Goal: Feedback & Contribution: Leave review/rating

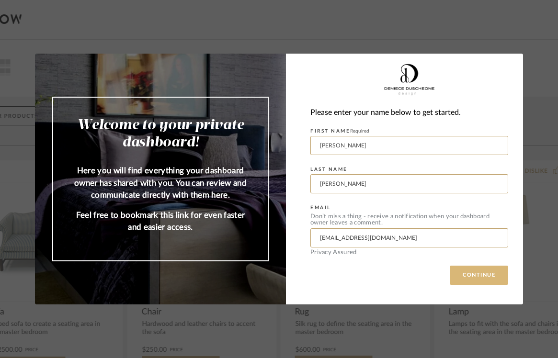
click at [471, 277] on button "CONTINUE" at bounding box center [479, 275] width 58 height 19
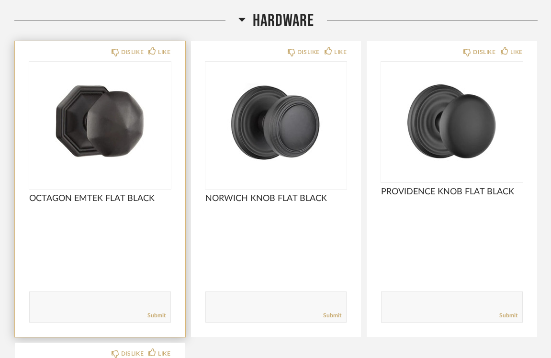
scroll to position [1171, 0]
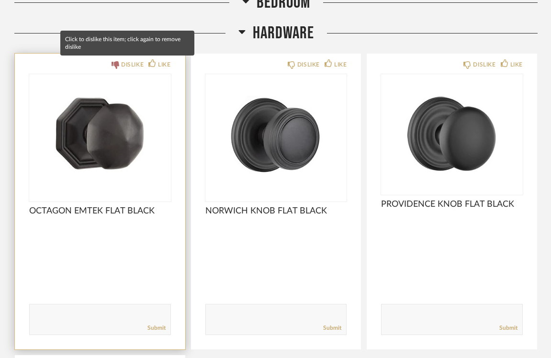
click at [130, 67] on div "DISLIKE" at bounding box center [132, 65] width 23 height 10
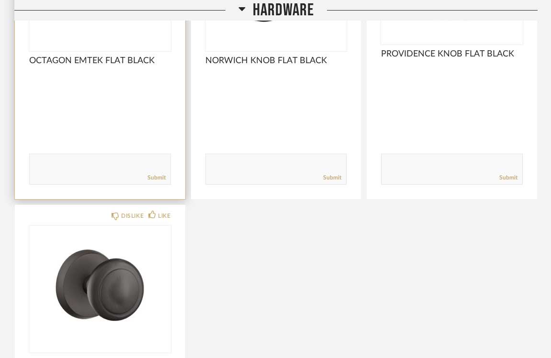
scroll to position [1366, 0]
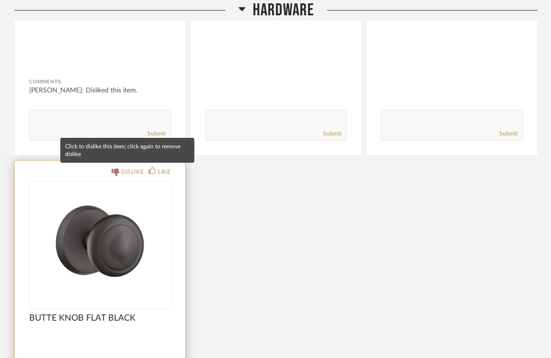
click at [130, 170] on div "DISLIKE" at bounding box center [132, 172] width 23 height 10
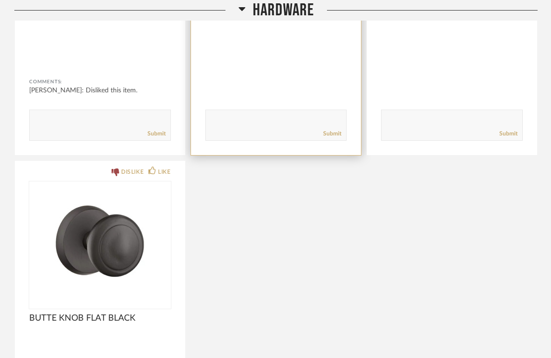
click at [244, 127] on div "Submit" at bounding box center [276, 133] width 141 height 13
click at [238, 117] on textarea at bounding box center [276, 120] width 141 height 13
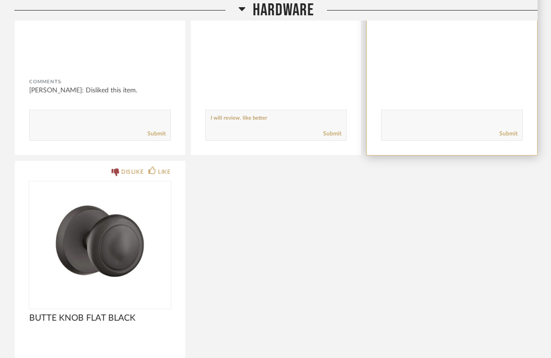
type textarea "I will review. like better"
click at [394, 115] on textarea at bounding box center [452, 120] width 141 height 13
type textarea "I wil review like better"
click at [511, 133] on link "Submit" at bounding box center [509, 134] width 18 height 8
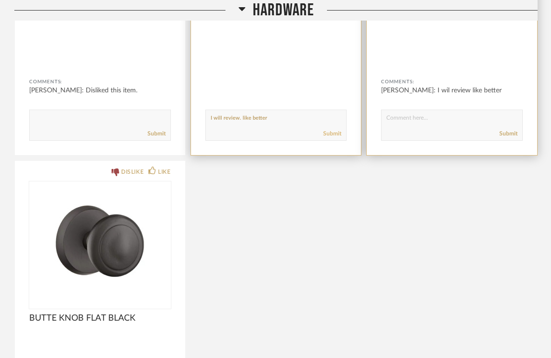
click at [332, 131] on link "Submit" at bounding box center [332, 134] width 18 height 8
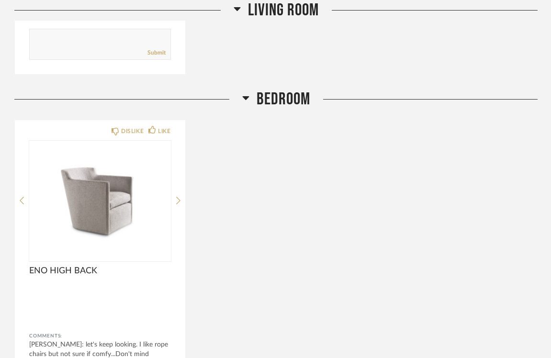
scroll to position [754, 0]
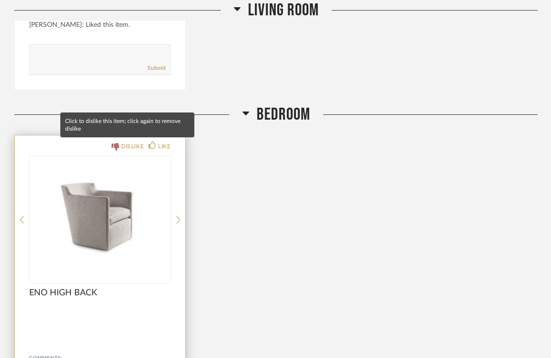
click at [123, 147] on div "DISLIKE" at bounding box center [132, 147] width 23 height 10
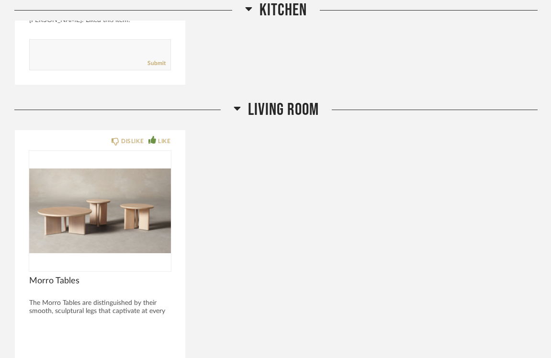
scroll to position [368, 0]
